Goal: Information Seeking & Learning: Learn about a topic

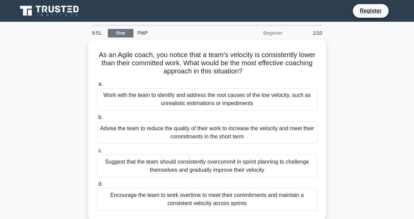
click at [114, 31] on link "Stop" at bounding box center [121, 33] width 26 height 9
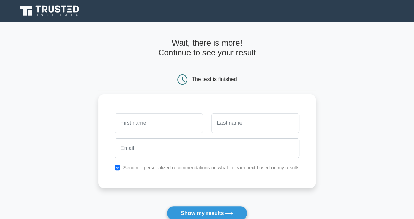
scroll to position [122, 0]
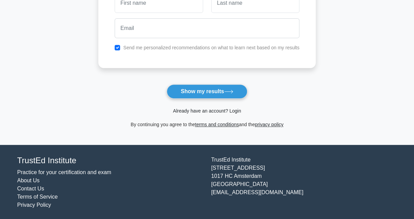
click at [206, 109] on link "Already have an account? Login" at bounding box center [207, 110] width 68 height 5
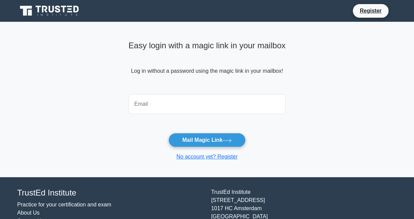
drag, startPoint x: 0, startPoint y: 0, endPoint x: 322, endPoint y: 35, distance: 324.3
click at [206, 109] on input "email" at bounding box center [207, 104] width 157 height 20
click at [365, 9] on link "Register" at bounding box center [370, 10] width 30 height 9
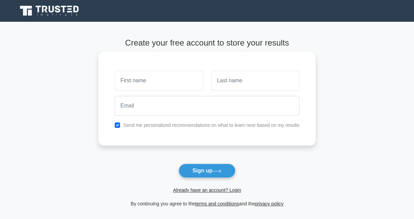
click at [182, 79] on input "text" at bounding box center [159, 81] width 88 height 20
type input "Jennifer Afariwa Nimoh"
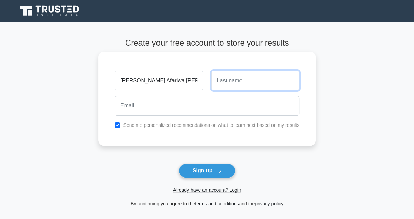
type input "Jennifer Afariwa Nimoh"
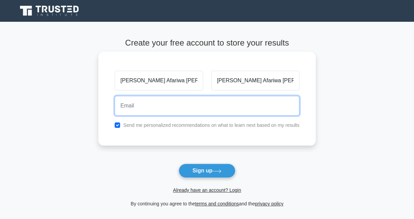
type input "janafariwa@gmail.com"
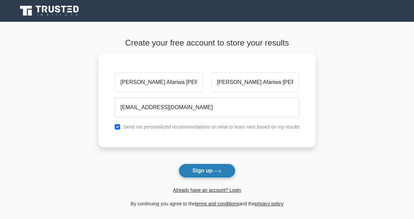
click at [195, 171] on button "Sign up" at bounding box center [207, 171] width 57 height 14
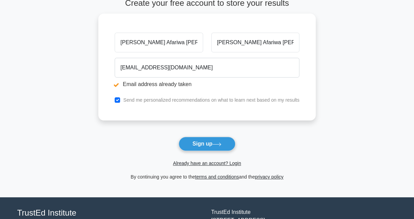
scroll to position [65, 0]
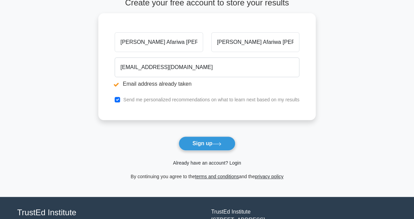
click at [204, 163] on link "Already have an account? Login" at bounding box center [207, 162] width 68 height 5
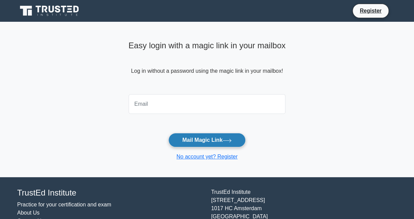
scroll to position [7, 0]
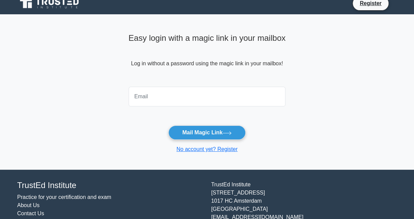
click at [186, 104] on input "email" at bounding box center [207, 97] width 157 height 20
type input "janafariwa@gmail.com"
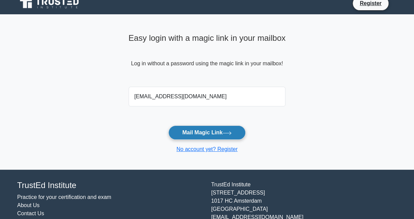
click at [189, 130] on button "Mail Magic Link" at bounding box center [206, 132] width 77 height 14
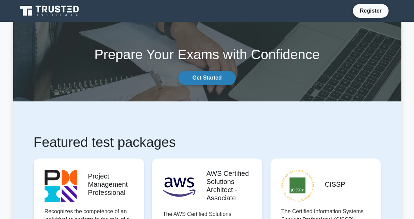
click at [206, 77] on link "Get Started" at bounding box center [206, 78] width 57 height 14
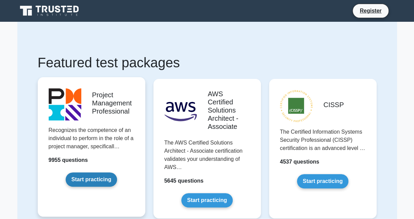
click at [86, 176] on link "Start practicing" at bounding box center [91, 179] width 51 height 14
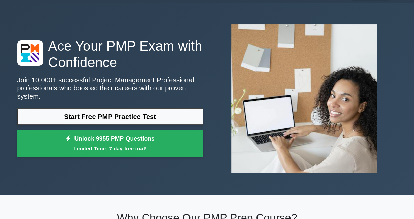
scroll to position [1, 0]
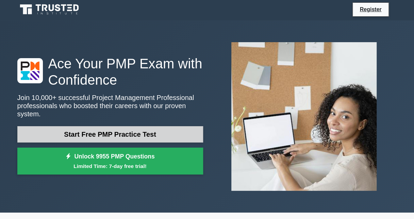
click at [96, 126] on link "Start Free PMP Practice Test" at bounding box center [110, 134] width 186 height 16
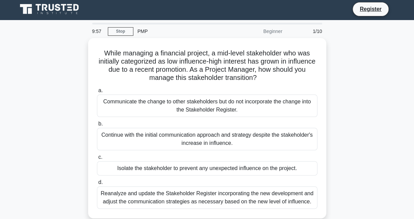
scroll to position [1, 0]
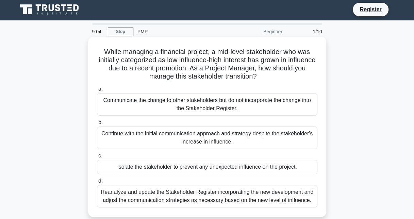
click at [150, 192] on div "Reanalyze and update the Stakeholder Register incorporating the new development…" at bounding box center [207, 196] width 220 height 22
click at [97, 183] on input "d. Reanalyze and update the Stakeholder Register incorporating the new developm…" at bounding box center [97, 181] width 0 height 4
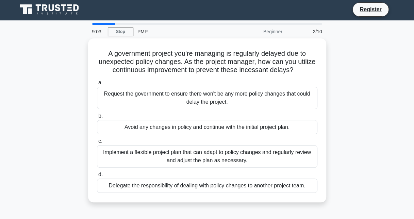
scroll to position [0, 0]
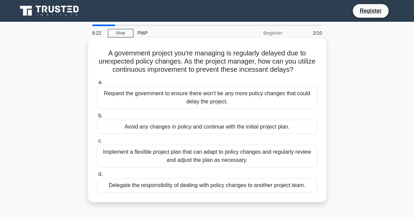
click at [157, 155] on div "Implement a flexible project plan that can adapt to policy changes and regularl…" at bounding box center [207, 156] width 220 height 22
click at [97, 143] on input "c. Implement a flexible project plan that can adapt to policy changes and regul…" at bounding box center [97, 141] width 0 height 4
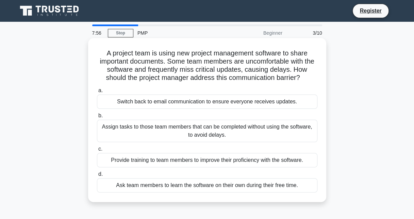
click at [131, 160] on div "Provide training to team members to improve their proficiency with the software." at bounding box center [207, 160] width 220 height 14
click at [97, 151] on input "c. Provide training to team members to improve their proficiency with the softw…" at bounding box center [97, 149] width 0 height 4
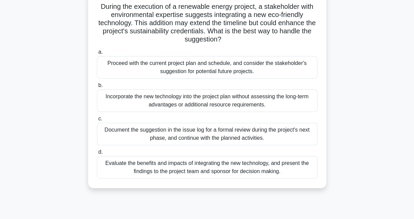
scroll to position [54, 0]
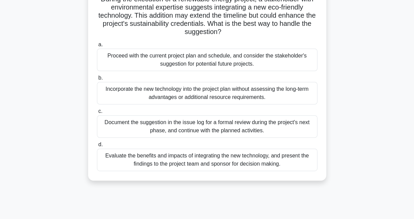
click at [162, 156] on div "Evaluate the benefits and impacts of integrating the new technology, and presen…" at bounding box center [207, 160] width 220 height 22
click at [97, 147] on input "d. Evaluate the benefits and impacts of integrating the new technology, and pre…" at bounding box center [97, 144] width 0 height 4
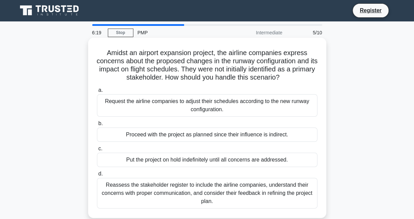
scroll to position [0, 0]
click at [161, 185] on div "Reassess the stakeholder register to include the airline companies, understand …" at bounding box center [207, 193] width 220 height 31
click at [97, 176] on input "d. Reassess the stakeholder register to include the airline companies, understa…" at bounding box center [97, 174] width 0 height 4
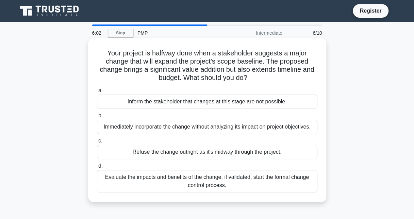
click at [169, 180] on div "Evaluate the impacts and benefits of the change, if validated, start the formal…" at bounding box center [207, 181] width 220 height 22
click at [97, 168] on input "d. Evaluate the impacts and benefits of the change, if validated, start the for…" at bounding box center [97, 166] width 0 height 4
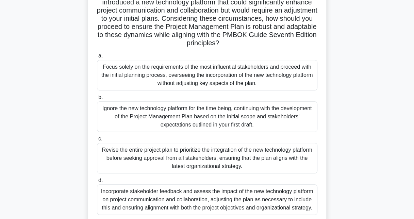
scroll to position [148, 0]
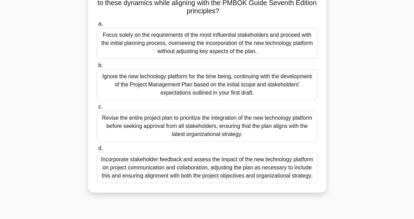
click at [216, 172] on div "Incorporate stakeholder feedback and assess the impact of the new technology pl…" at bounding box center [207, 167] width 220 height 31
click at [97, 151] on input "d. Incorporate stakeholder feedback and assess the impact of the new technology…" at bounding box center [97, 148] width 0 height 4
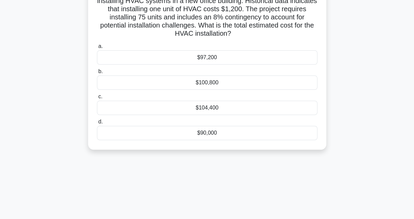
scroll to position [0, 0]
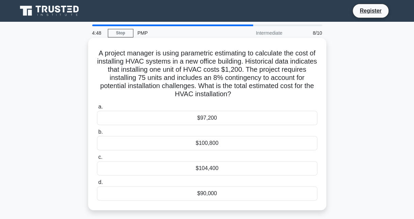
click at [196, 118] on div "$97,200" at bounding box center [207, 118] width 220 height 14
click at [97, 109] on input "a. $97,200" at bounding box center [97, 107] width 0 height 4
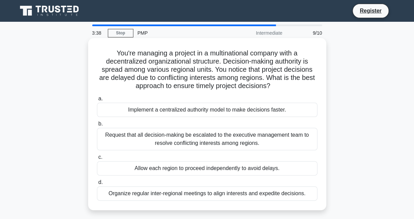
click at [156, 192] on div "Organize regular inter-regional meetings to align interests and expedite decisi…" at bounding box center [207, 193] width 220 height 14
click at [97, 185] on input "d. Organize regular inter-regional meetings to align interests and expedite dec…" at bounding box center [97, 182] width 0 height 4
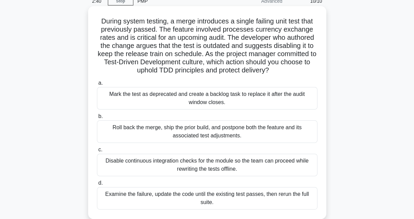
scroll to position [33, 0]
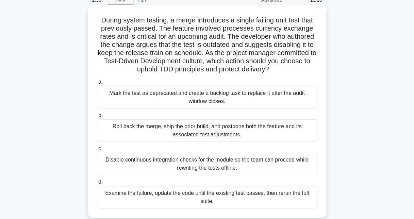
click at [150, 197] on div "Examine the failure, update the code until the existing test passes, then rerun…" at bounding box center [207, 197] width 220 height 22
click at [97, 184] on input "d. Examine the failure, update the code until the existing test passes, then re…" at bounding box center [97, 182] width 0 height 4
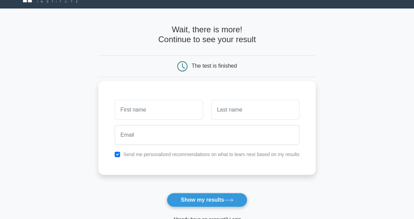
scroll to position [14, 0]
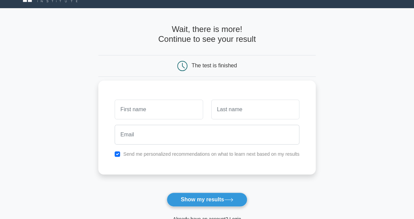
click at [150, 108] on input "text" at bounding box center [159, 110] width 88 height 20
type input "[PERSON_NAME] Afariwa [PERSON_NAME]"
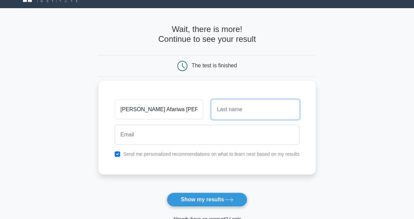
type input "[PERSON_NAME] Afariwa [PERSON_NAME]"
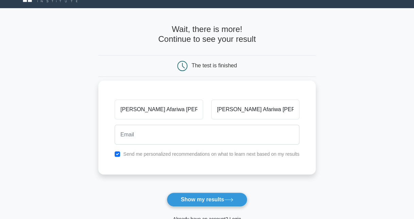
type input "janafariwa@gmail.com"
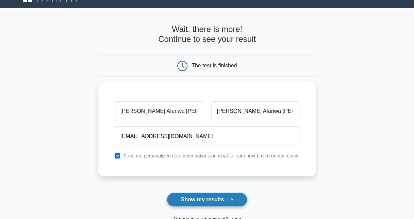
click at [186, 203] on button "Show my results" at bounding box center [207, 199] width 80 height 14
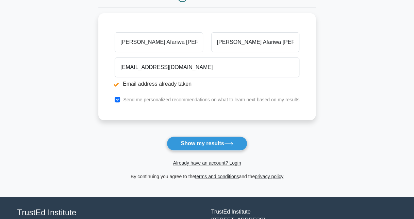
scroll to position [160, 0]
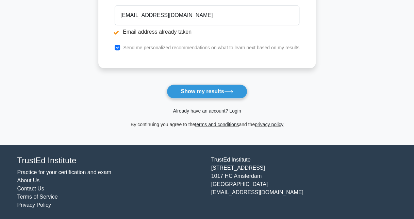
click at [224, 109] on link "Already have an account? Login" at bounding box center [207, 110] width 68 height 5
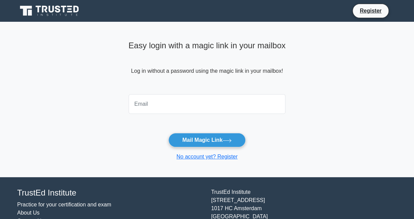
click at [212, 105] on input "email" at bounding box center [207, 104] width 157 height 20
type input "janafariwa@gmail.com"
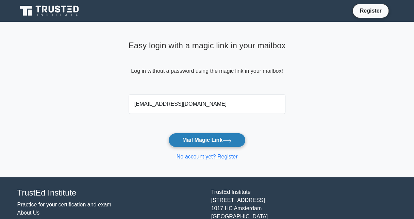
click at [191, 134] on button "Mail Magic Link" at bounding box center [206, 140] width 77 height 14
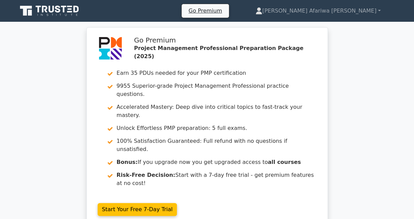
drag, startPoint x: 370, startPoint y: 9, endPoint x: 371, endPoint y: 199, distance: 189.8
click at [371, 199] on div "Go Premium Project Management Professional Preparation Package (2025) Earn 35 P…" at bounding box center [207, 131] width 414 height 208
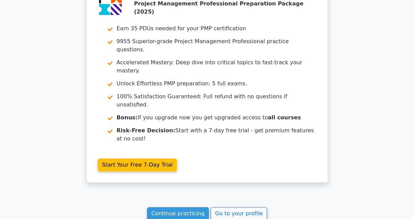
scroll to position [1301, 0]
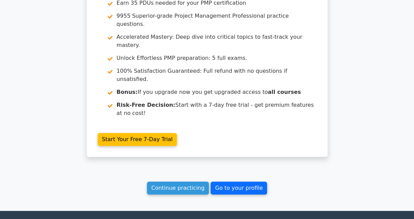
click at [227, 182] on link "Go to your profile" at bounding box center [238, 188] width 56 height 13
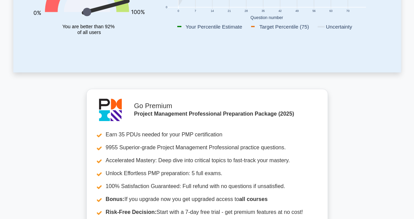
scroll to position [153, 0]
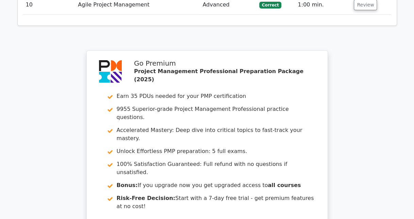
scroll to position [1301, 0]
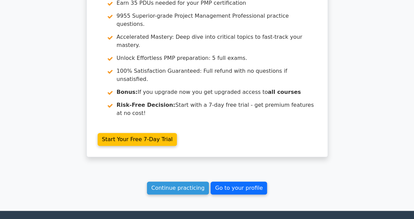
click at [235, 182] on link "Go to your profile" at bounding box center [238, 188] width 56 height 13
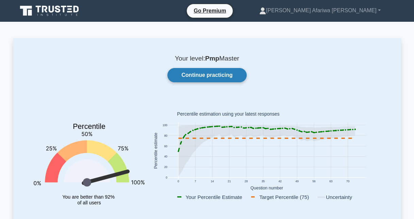
click at [196, 77] on link "Continue practicing" at bounding box center [206, 75] width 79 height 14
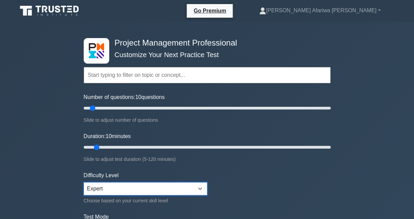
click at [187, 185] on select "Beginner Intermediate Expert" at bounding box center [145, 188] width 123 height 13
click at [249, 188] on form "Topics Scope Management Time Management Cost Management Quality Management Risk…" at bounding box center [207, 151] width 247 height 210
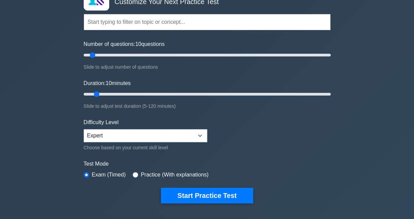
scroll to position [53, 0]
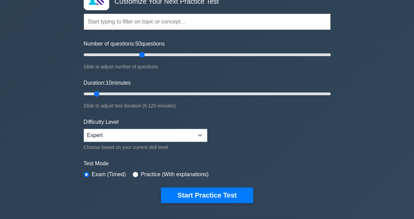
drag, startPoint x: 92, startPoint y: 52, endPoint x: 144, endPoint y: 54, distance: 52.4
type input "50"
click at [144, 54] on input "Number of questions: 50 questions" at bounding box center [207, 55] width 247 height 8
drag, startPoint x: 97, startPoint y: 91, endPoint x: 161, endPoint y: 88, distance: 64.0
type input "40"
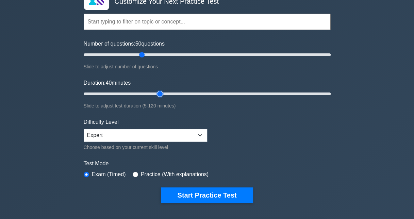
click at [161, 90] on input "Duration: 40 minutes" at bounding box center [207, 94] width 247 height 8
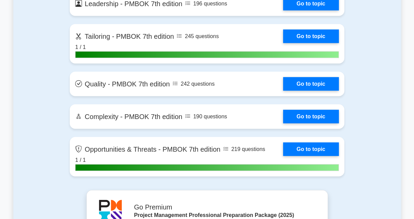
scroll to position [2027, 0]
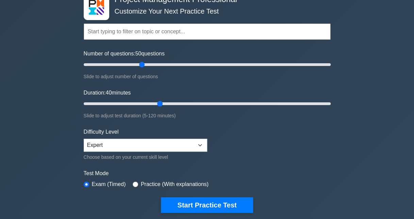
scroll to position [43, 0]
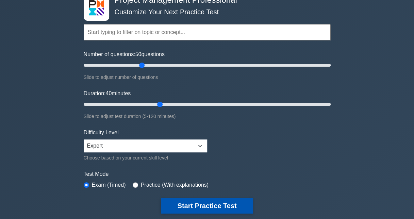
click at [217, 201] on button "Start Practice Test" at bounding box center [207, 206] width 92 height 16
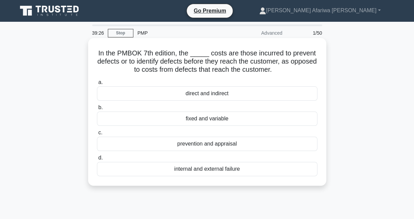
click at [199, 144] on div "prevention and appraisal" at bounding box center [207, 144] width 220 height 14
click at [97, 135] on input "c. prevention and appraisal" at bounding box center [97, 133] width 0 height 4
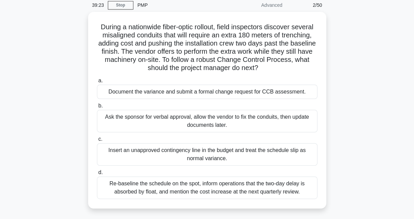
scroll to position [28, 0]
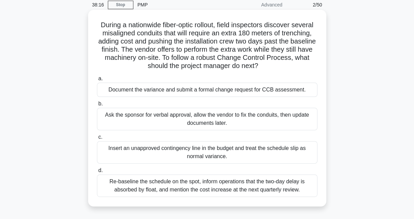
click at [208, 92] on div "Document the variance and submit a formal change request for CCB assessment." at bounding box center [207, 90] width 220 height 14
click at [97, 81] on input "a. Document the variance and submit a formal change request for CCB assessment." at bounding box center [97, 79] width 0 height 4
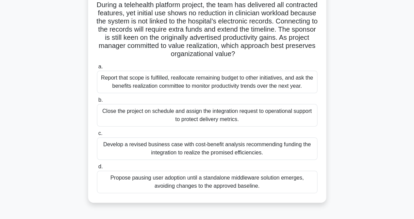
scroll to position [51, 0]
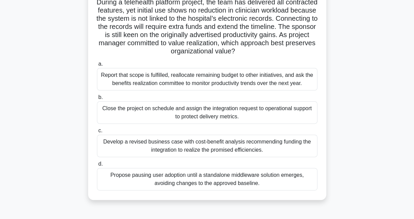
click at [204, 79] on div "Report that scope is fulfilled, reallocate remaining budget to other initiative…" at bounding box center [207, 79] width 220 height 22
click at [97, 66] on input "a. Report that scope is fulfilled, reallocate remaining budget to other initiat…" at bounding box center [97, 64] width 0 height 4
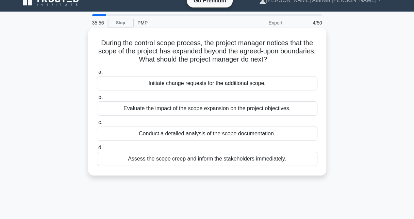
scroll to position [10, 0]
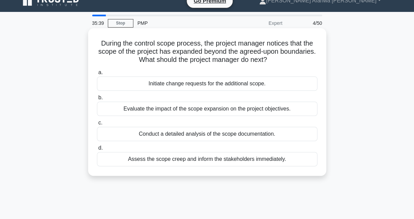
click at [189, 84] on div "Initiate change requests for the additional scope." at bounding box center [207, 84] width 220 height 14
click at [97, 75] on input "a. Initiate change requests for the additional scope." at bounding box center [97, 72] width 0 height 4
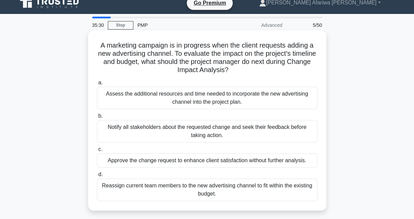
scroll to position [8, 0]
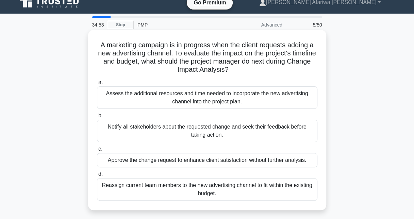
click at [143, 100] on div "Assess the additional resources and time needed to incorporate the new advertis…" at bounding box center [207, 97] width 220 height 22
click at [97, 85] on input "a. Assess the additional resources and time needed to incorporate the new adver…" at bounding box center [97, 82] width 0 height 4
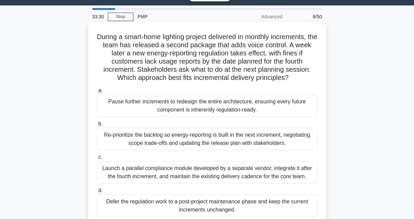
scroll to position [17, 0]
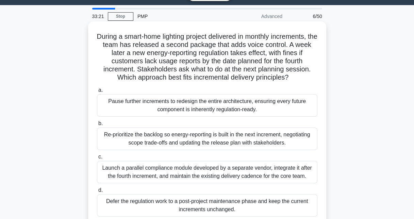
click at [250, 39] on h5 "During a smart-home lighting project delivered in monthly increments, the team …" at bounding box center [207, 57] width 222 height 50
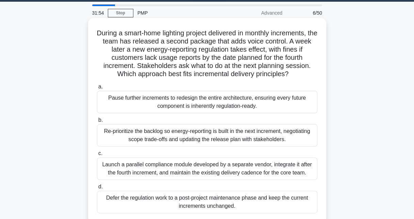
scroll to position [24, 0]
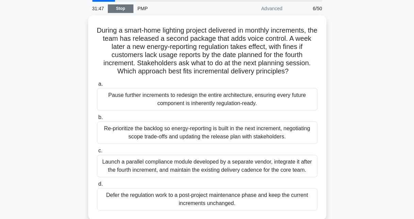
click at [124, 10] on link "Stop" at bounding box center [121, 8] width 26 height 9
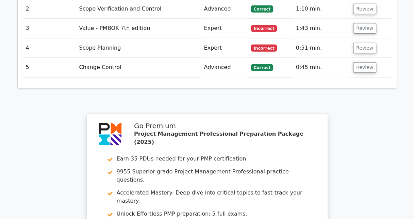
scroll to position [1070, 0]
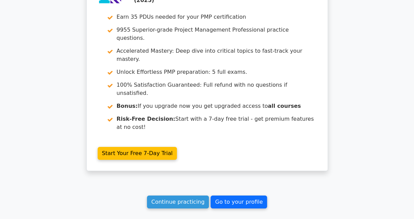
click at [221, 196] on link "Go to your profile" at bounding box center [238, 202] width 56 height 13
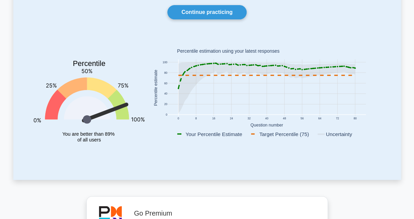
scroll to position [63, 0]
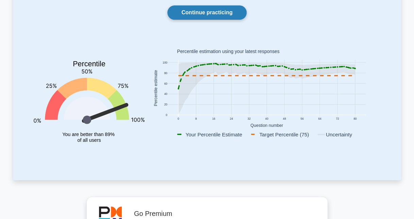
click at [202, 10] on link "Continue practicing" at bounding box center [206, 12] width 79 height 14
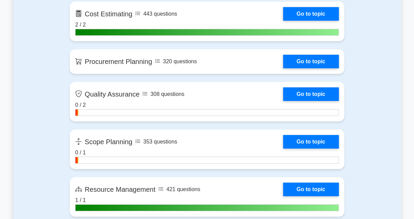
scroll to position [1064, 0]
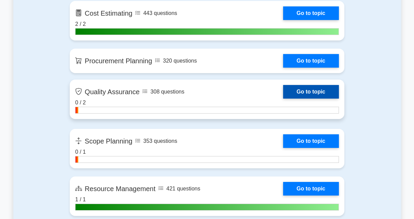
click at [319, 91] on link "Go to topic" at bounding box center [311, 92] width 56 height 14
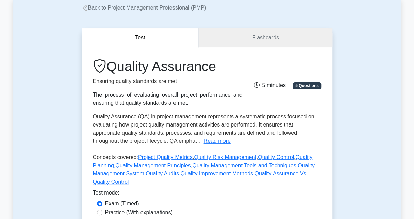
scroll to position [33, 0]
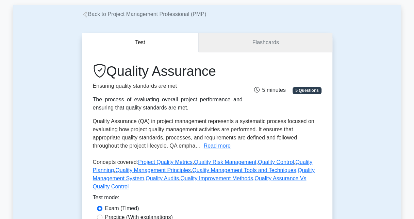
click at [285, 40] on link "Flashcards" at bounding box center [265, 42] width 133 height 19
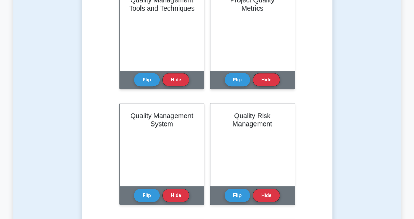
scroll to position [2, 0]
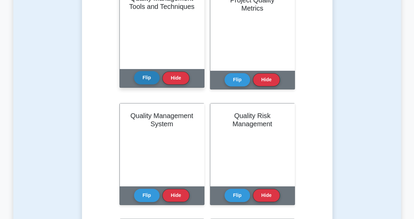
click at [148, 81] on button "Flip" at bounding box center [147, 77] width 26 height 13
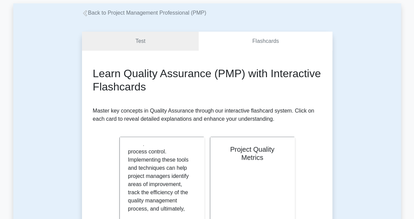
scroll to position [122, 0]
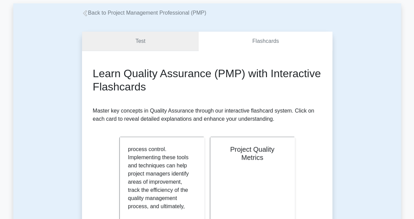
click at [170, 39] on link "Test" at bounding box center [140, 41] width 117 height 19
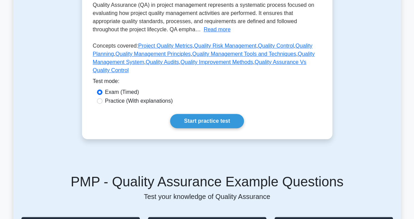
scroll to position [152, 0]
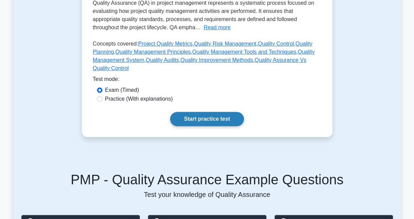
click at [198, 119] on link "Start practice test" at bounding box center [207, 119] width 74 height 14
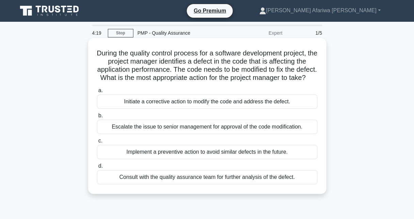
click at [158, 184] on div "Consult with the quality assurance team for further analysis of the defect." at bounding box center [207, 177] width 220 height 14
click at [97, 168] on input "d. Consult with the quality assurance team for further analysis of the defect." at bounding box center [97, 166] width 0 height 4
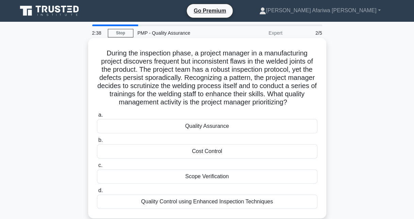
click at [195, 129] on div "Quality Assurance" at bounding box center [207, 126] width 220 height 14
click at [97, 117] on input "a. Quality Assurance" at bounding box center [97, 115] width 0 height 4
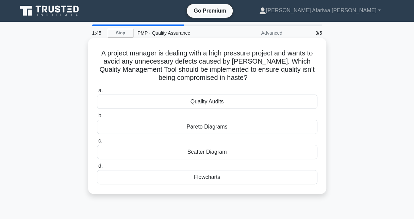
click at [198, 128] on div "Pareto Diagrams" at bounding box center [207, 127] width 220 height 14
click at [97, 118] on input "b. Pareto Diagrams" at bounding box center [97, 116] width 0 height 4
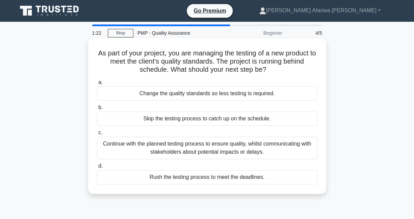
click at [185, 145] on div "Continue with the planned testing process to ensure quality, whilst communicati…" at bounding box center [207, 148] width 220 height 22
click at [97, 135] on input "c. Continue with the planned testing process to ensure quality, whilst communic…" at bounding box center [97, 133] width 0 height 4
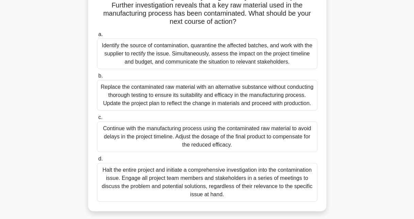
scroll to position [73, 0]
click at [154, 183] on div "Halt the entire project and initiate a comprehensive investigation into the con…" at bounding box center [207, 182] width 220 height 39
click at [97, 161] on input "d. Halt the entire project and initiate a comprehensive investigation into the …" at bounding box center [97, 158] width 0 height 4
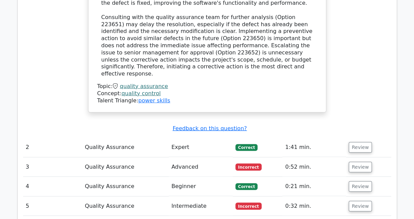
scroll to position [798, 0]
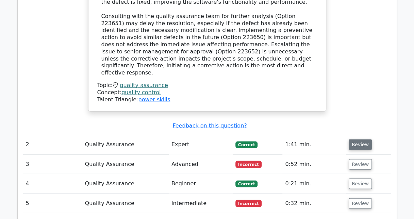
click at [358, 139] on button "Review" at bounding box center [360, 144] width 23 height 11
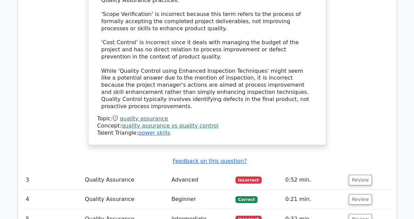
scroll to position [1186, 0]
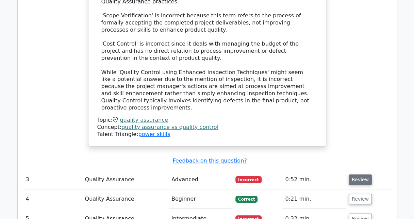
click at [355, 174] on button "Review" at bounding box center [360, 179] width 23 height 11
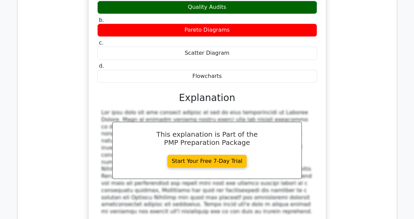
scroll to position [1521, 0]
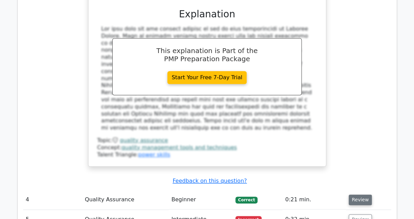
click at [356, 195] on button "Review" at bounding box center [360, 200] width 23 height 11
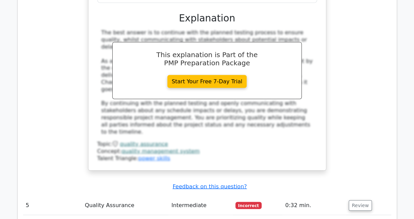
scroll to position [1870, 0]
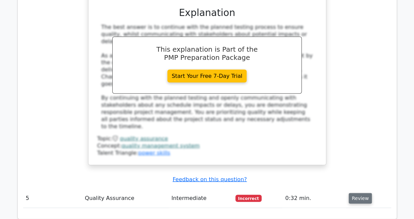
click at [359, 193] on button "Review" at bounding box center [360, 198] width 23 height 11
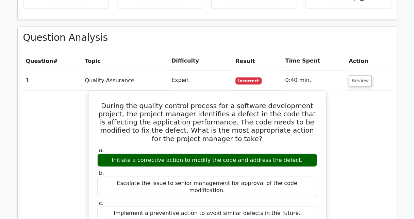
scroll to position [486, 0]
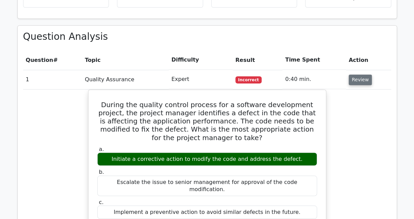
click at [355, 74] on button "Review" at bounding box center [360, 79] width 23 height 11
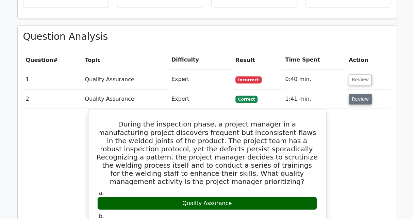
click at [356, 94] on button "Review" at bounding box center [360, 99] width 23 height 11
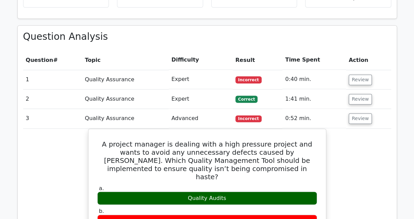
click at [359, 109] on td "Review" at bounding box center [368, 118] width 45 height 19
click at [357, 113] on button "Review" at bounding box center [360, 118] width 23 height 11
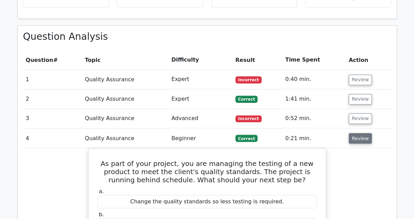
click at [359, 133] on button "Review" at bounding box center [360, 138] width 23 height 11
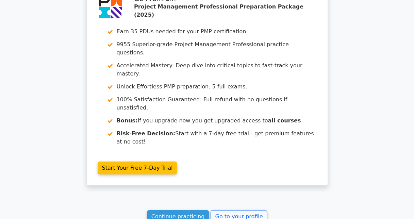
scroll to position [1157, 0]
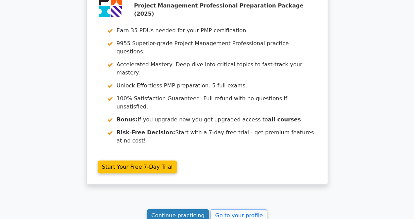
click at [193, 209] on link "Continue practicing" at bounding box center [178, 215] width 62 height 13
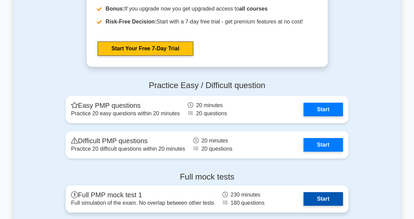
scroll to position [2370, 0]
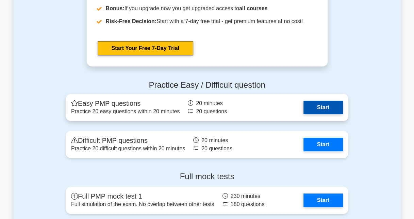
click at [309, 105] on link "Start" at bounding box center [322, 108] width 39 height 14
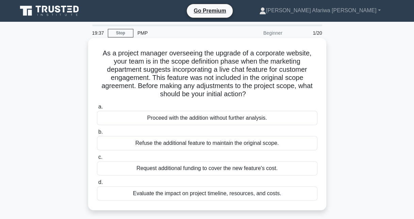
click at [172, 192] on div "Evaluate the impact on project timeline, resources, and costs." at bounding box center [207, 193] width 220 height 14
click at [97, 185] on input "d. Evaluate the impact on project timeline, resources, and costs." at bounding box center [97, 182] width 0 height 4
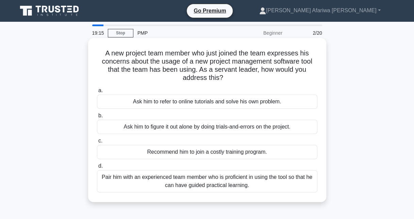
click at [151, 179] on div "Pair him with an experienced team member who is proficient in using the tool so…" at bounding box center [207, 181] width 220 height 22
click at [97, 168] on input "d. Pair him with an experienced team member who is proficient in using the tool…" at bounding box center [97, 166] width 0 height 4
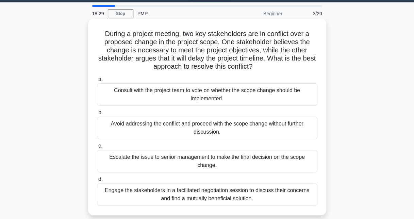
scroll to position [20, 0]
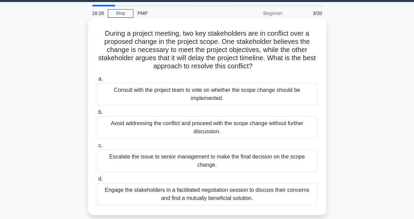
click at [182, 185] on div "Engage the stakeholders in a facilitated negotiation session to discuss their c…" at bounding box center [207, 194] width 220 height 22
click at [97, 181] on input "d. Engage the stakeholders in a facilitated negotiation session to discuss thei…" at bounding box center [97, 179] width 0 height 4
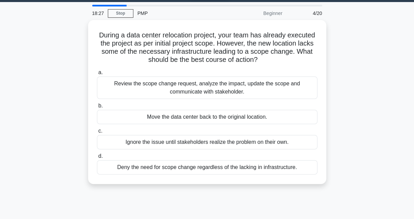
scroll to position [0, 0]
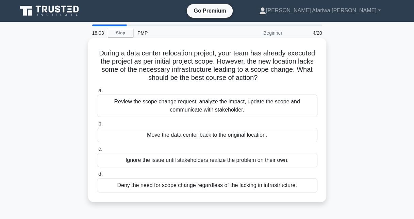
click at [160, 105] on div "Review the scope change request, analyze the impact, update the scope and commu…" at bounding box center [207, 106] width 220 height 22
click at [97, 93] on input "a. Review the scope change request, analyze the impact, update the scope and co…" at bounding box center [97, 90] width 0 height 4
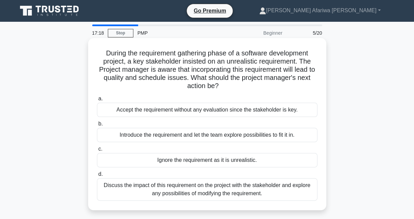
click at [119, 189] on div "Discuss the impact of this requirement on the project with the stakeholder and …" at bounding box center [207, 189] width 220 height 22
click at [97, 176] on input "d. Discuss the impact of this requirement on the project with the stakeholder a…" at bounding box center [97, 174] width 0 height 4
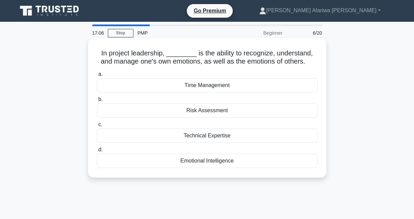
click at [203, 160] on div "Emotional Intelligence" at bounding box center [207, 161] width 220 height 14
click at [97, 152] on input "d. Emotional Intelligence" at bounding box center [97, 150] width 0 height 4
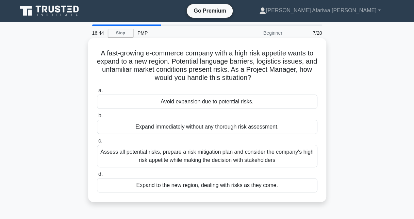
click at [257, 154] on div "Assess all potential risks, prepare a risk mitigation plan and consider the com…" at bounding box center [207, 156] width 220 height 22
click at [97, 143] on input "c. Assess all potential risks, prepare a risk mitigation plan and consider the …" at bounding box center [97, 141] width 0 height 4
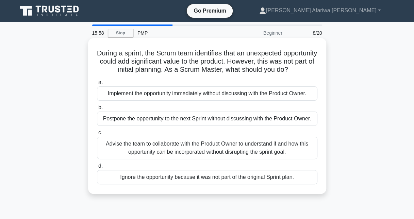
click at [136, 158] on div "Advise the team to collaborate with the Product Owner to understand if and how …" at bounding box center [207, 148] width 220 height 22
click at [97, 135] on input "c. Advise the team to collaborate with the Product Owner to understand if and h…" at bounding box center [97, 133] width 0 height 4
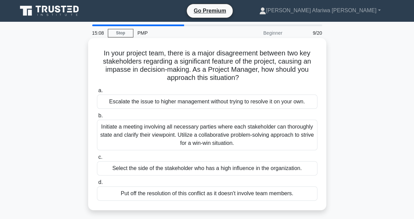
click at [120, 139] on div "Initiate a meeting involving all necessary parties where each stakeholder can t…" at bounding box center [207, 135] width 220 height 31
click at [97, 118] on input "b. Initiate a meeting involving all necessary parties where each stakeholder ca…" at bounding box center [97, 116] width 0 height 4
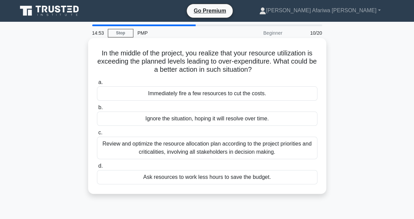
click at [163, 148] on div "Review and optimize the resource allocation plan according to the project prior…" at bounding box center [207, 148] width 220 height 22
click at [97, 135] on input "c. Review and optimize the resource allocation plan according to the project pr…" at bounding box center [97, 133] width 0 height 4
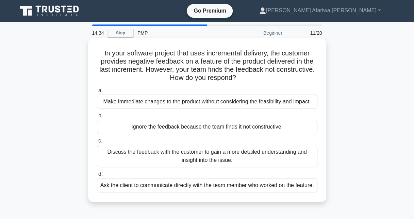
click at [146, 157] on div "Discuss the feedback with the customer to gain a more detailed understanding an…" at bounding box center [207, 156] width 220 height 22
click at [97, 143] on input "c. Discuss the feedback with the customer to gain a more detailed understanding…" at bounding box center [97, 141] width 0 height 4
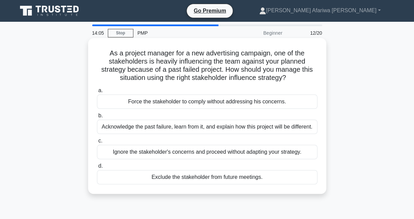
click at [144, 130] on div "Acknowledge the past failure, learn from it, and explain how this project will …" at bounding box center [207, 127] width 220 height 14
click at [97, 118] on input "b. Acknowledge the past failure, learn from it, and explain how this project wi…" at bounding box center [97, 116] width 0 height 4
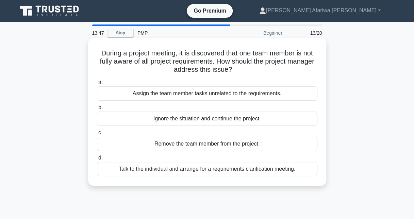
click at [161, 169] on div "Talk to the individual and arrange for a requirements clarification meeting." at bounding box center [207, 169] width 220 height 14
click at [97, 160] on input "d. Talk to the individual and arrange for a requirements clarification meeting." at bounding box center [97, 158] width 0 height 4
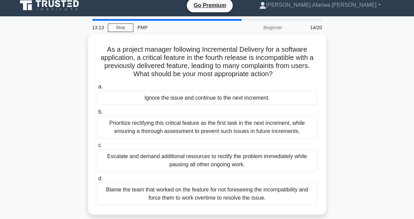
scroll to position [6, 0]
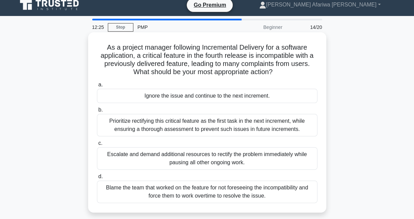
click at [139, 123] on div "Prioritize rectifying this critical feature as the first task in the next incre…" at bounding box center [207, 125] width 220 height 22
click at [97, 112] on input "b. Prioritize rectifying this critical feature as the first task in the next in…" at bounding box center [97, 110] width 0 height 4
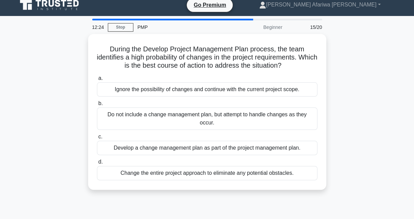
scroll to position [0, 0]
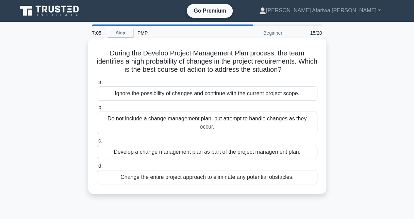
click at [140, 154] on div "Develop a change management plan as part of the project management plan." at bounding box center [207, 152] width 220 height 14
click at [97, 143] on input "c. Develop a change management plan as part of the project management plan." at bounding box center [97, 141] width 0 height 4
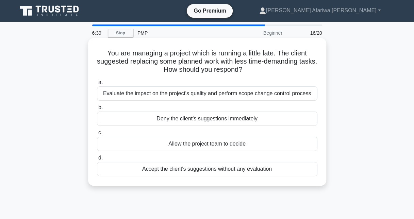
click at [202, 94] on div "Evaluate the impact on the project's quality and perform scope change control p…" at bounding box center [207, 93] width 220 height 14
click at [97, 85] on input "a. Evaluate the impact on the project's quality and perform scope change contro…" at bounding box center [97, 82] width 0 height 4
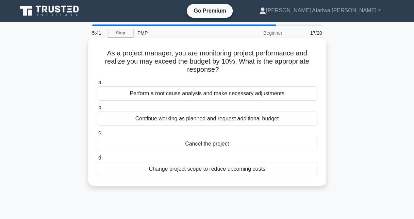
click at [169, 96] on div "Perform a root cause analysis and make necessary adjustments" at bounding box center [207, 93] width 220 height 14
click at [97, 85] on input "a. Perform a root cause analysis and make necessary adjustments" at bounding box center [97, 82] width 0 height 4
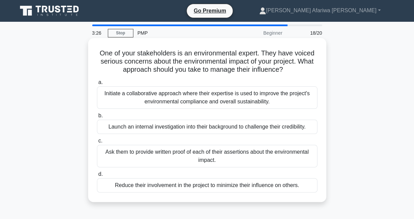
click at [148, 95] on div "Initiate a collaborative approach where their expertise is used to improve the …" at bounding box center [207, 97] width 220 height 22
click at [97, 85] on input "a. Initiate a collaborative approach where their expertise is used to improve t…" at bounding box center [97, 82] width 0 height 4
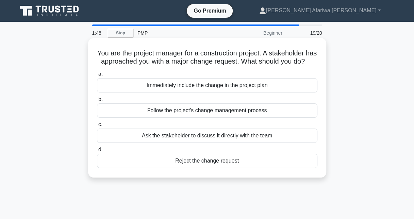
click at [147, 118] on div "Follow the project's change management process" at bounding box center [207, 110] width 220 height 14
click at [97, 102] on input "b. Follow the project's change management process" at bounding box center [97, 99] width 0 height 4
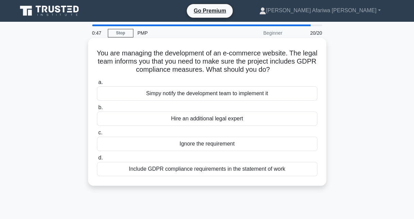
click at [235, 95] on div "Simpy notify the development team to implement it" at bounding box center [207, 93] width 220 height 14
click at [97, 85] on input "a. Simpy notify the development team to implement it" at bounding box center [97, 82] width 0 height 4
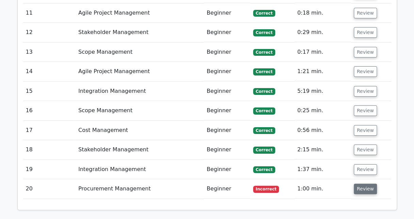
scroll to position [1222, 0]
click at [367, 184] on button "Review" at bounding box center [365, 189] width 23 height 11
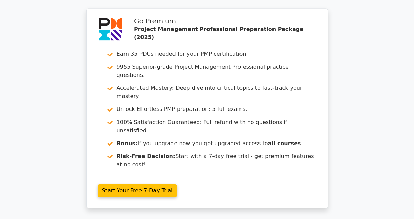
scroll to position [1754, 0]
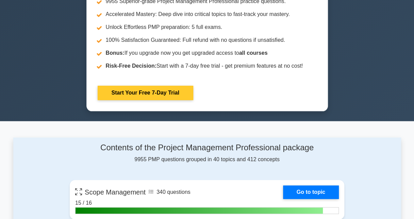
scroll to position [304, 0]
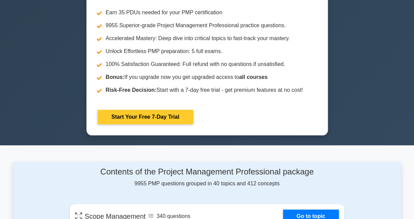
click at [163, 120] on link "Start Your Free 7-Day Trial" at bounding box center [146, 117] width 96 height 14
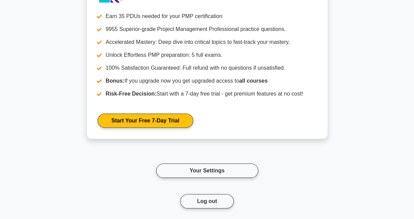
scroll to position [1066, 0]
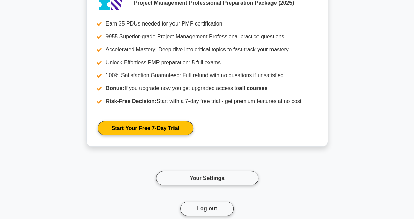
click at [394, 89] on div "Go Premium Project Management Professional Preparation Package (2025) Earn 35 P…" at bounding box center [207, 105] width 388 height 254
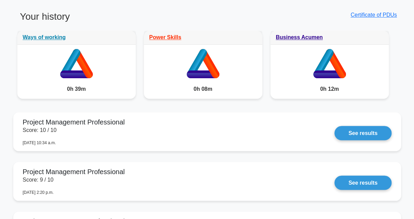
scroll to position [529, 0]
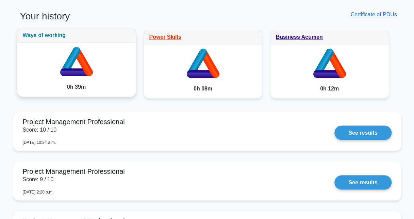
click at [53, 33] on link "Ways of working" at bounding box center [44, 35] width 43 height 6
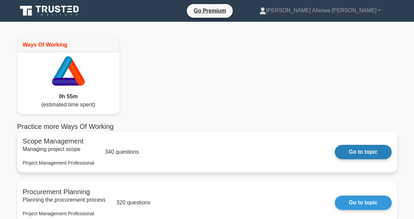
click at [358, 151] on link "Go to topic" at bounding box center [363, 152] width 56 height 14
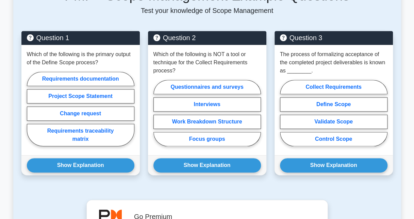
scroll to position [328, 0]
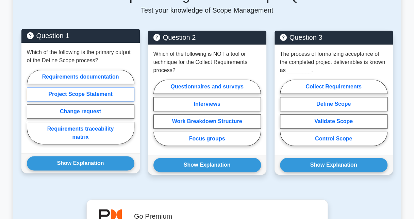
click at [82, 95] on label "Project Scope Statement" at bounding box center [80, 94] width 107 height 14
click at [31, 107] on input "Project Scope Statement" at bounding box center [29, 109] width 4 height 4
radio input "true"
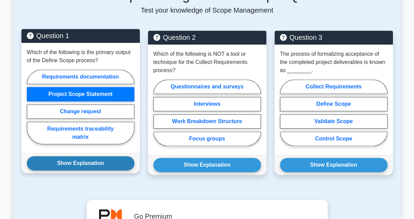
click at [91, 163] on button "Show Explanation" at bounding box center [80, 163] width 107 height 14
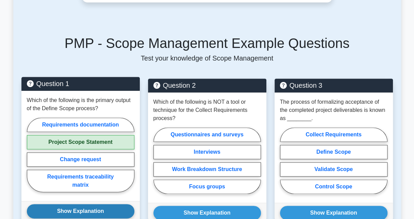
scroll to position [281, 0]
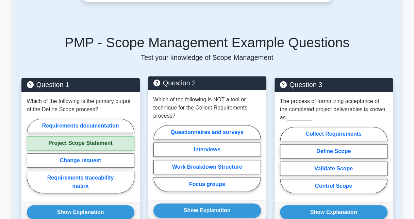
click at [238, 120] on div "Which of the following is NOT a tool or technique for the Collect Requirements …" at bounding box center [207, 145] width 118 height 110
click at [177, 109] on p "Which of the following is NOT a tool or technique for the Collect Requirements …" at bounding box center [206, 108] width 107 height 24
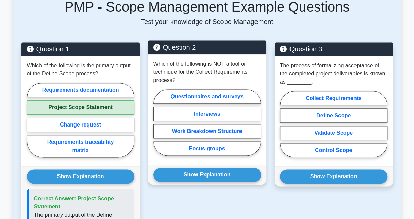
scroll to position [316, 0]
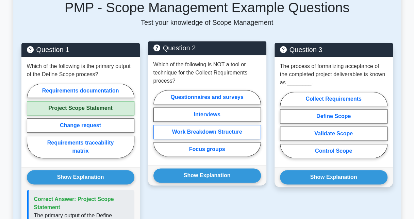
click at [199, 132] on label "Work Breakdown Structure" at bounding box center [206, 132] width 107 height 14
click at [158, 128] on input "Work Breakdown Structure" at bounding box center [155, 125] width 4 height 4
radio input "true"
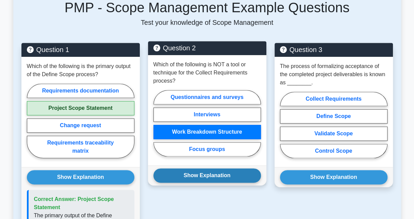
click at [202, 174] on button "Show Explanation" at bounding box center [206, 175] width 107 height 14
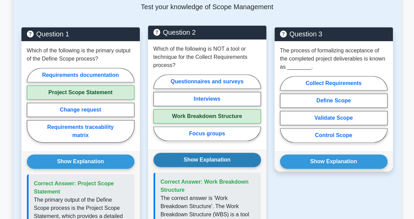
scroll to position [340, 0]
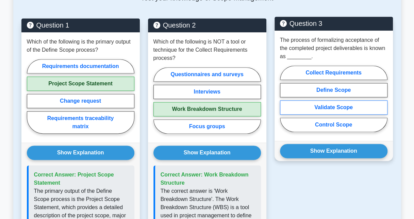
click at [331, 105] on label "Validate Scope" at bounding box center [333, 107] width 107 height 14
click at [284, 103] on input "Validate Scope" at bounding box center [282, 101] width 4 height 4
radio input "true"
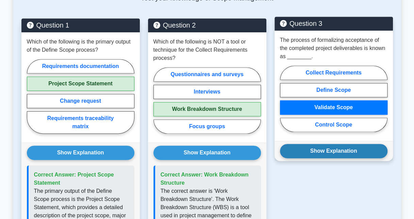
click at [322, 146] on button "Show Explanation" at bounding box center [333, 151] width 107 height 14
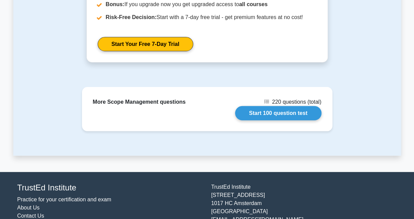
scroll to position [904, 0]
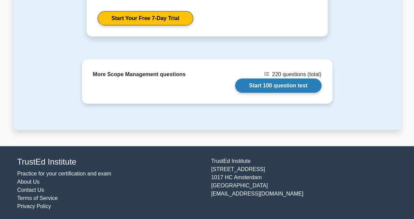
click at [284, 83] on link "Start 100 question test" at bounding box center [278, 86] width 86 height 14
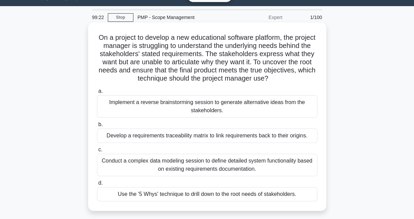
scroll to position [15, 0]
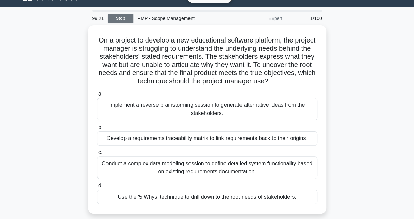
click at [125, 17] on link "Stop" at bounding box center [121, 18] width 26 height 9
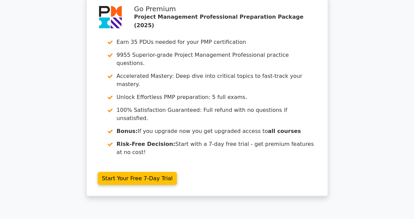
scroll to position [641, 0]
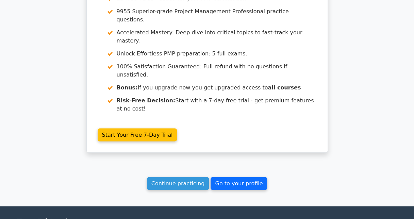
click at [235, 177] on link "Go to your profile" at bounding box center [238, 183] width 56 height 13
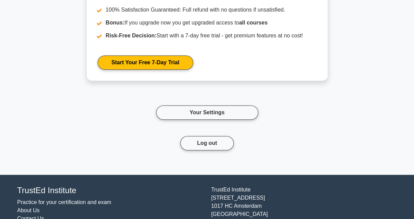
scroll to position [1343, 0]
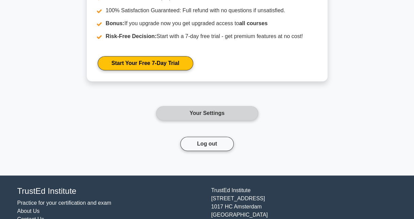
click at [229, 115] on link "Your Settings" at bounding box center [207, 113] width 102 height 14
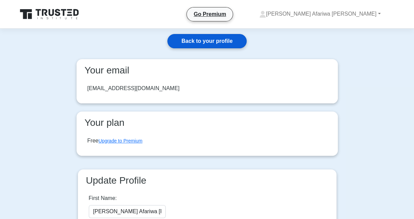
click at [226, 42] on link "Back to your profile" at bounding box center [206, 41] width 79 height 14
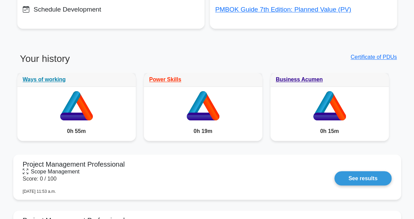
scroll to position [486, 0]
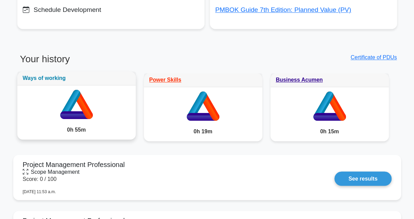
click at [62, 78] on link "Ways of working" at bounding box center [44, 78] width 43 height 6
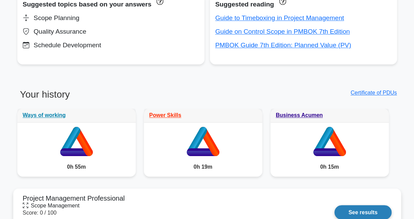
scroll to position [450, 0]
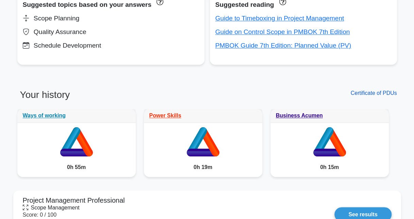
click at [364, 90] on link "Certificate of PDUs" at bounding box center [373, 93] width 46 height 6
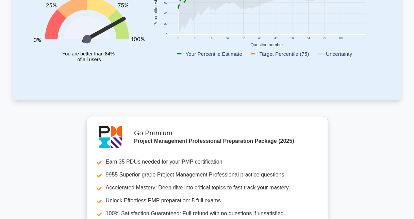
scroll to position [0, 0]
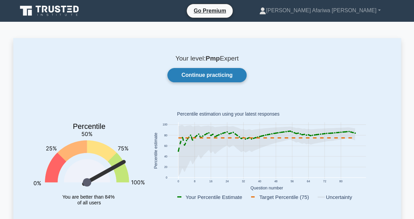
click at [203, 73] on link "Continue practicing" at bounding box center [206, 75] width 79 height 14
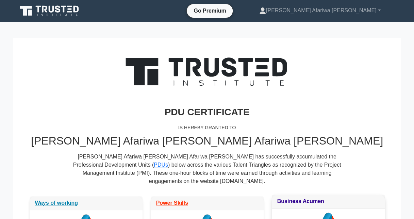
click at [309, 198] on link "Business Acumen" at bounding box center [300, 201] width 47 height 6
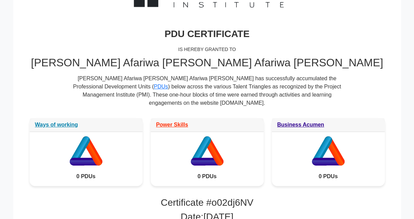
scroll to position [170, 0]
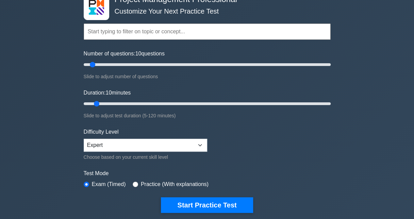
scroll to position [44, 0]
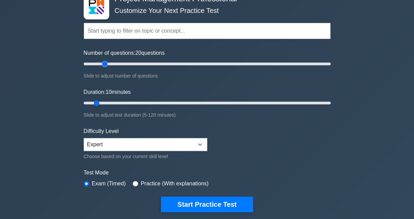
drag, startPoint x: 93, startPoint y: 63, endPoint x: 104, endPoint y: 67, distance: 11.4
type input "20"
click at [104, 67] on input "Number of questions: 20 questions" at bounding box center [207, 64] width 247 height 8
drag, startPoint x: 96, startPoint y: 101, endPoint x: 103, endPoint y: 103, distance: 7.1
type input "15"
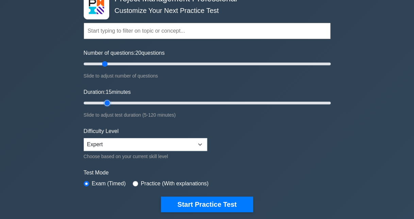
click at [103, 103] on input "Duration: 15 minutes" at bounding box center [207, 103] width 247 height 8
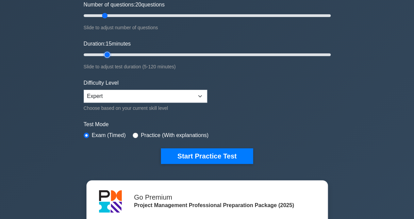
scroll to position [95, 0]
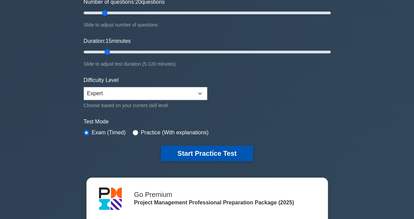
click at [206, 149] on button "Start Practice Test" at bounding box center [207, 154] width 92 height 16
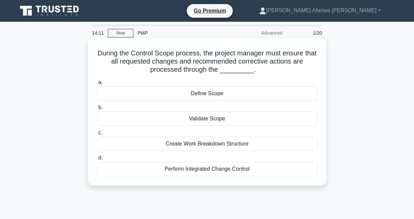
click at [191, 171] on div "Perform Integrated Change Control" at bounding box center [207, 169] width 220 height 14
click at [97, 160] on input "d. Perform Integrated Change Control" at bounding box center [97, 158] width 0 height 4
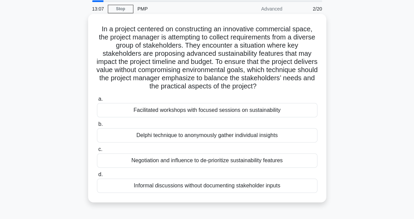
scroll to position [24, 0]
click at [158, 111] on div "Facilitated workshops with focused sessions on sustainability" at bounding box center [207, 110] width 220 height 14
click at [97, 101] on input "a. Facilitated workshops with focused sessions on sustainability" at bounding box center [97, 99] width 0 height 4
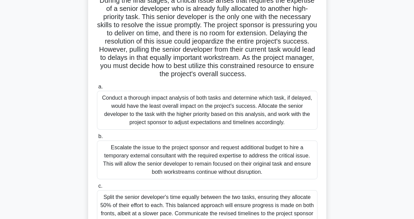
scroll to position [0, 0]
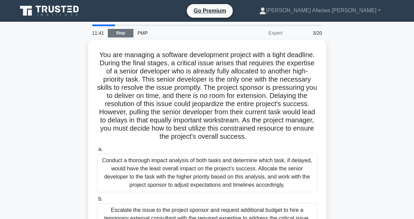
click at [122, 32] on link "Stop" at bounding box center [121, 33] width 26 height 9
